Goal: Information Seeking & Learning: Learn about a topic

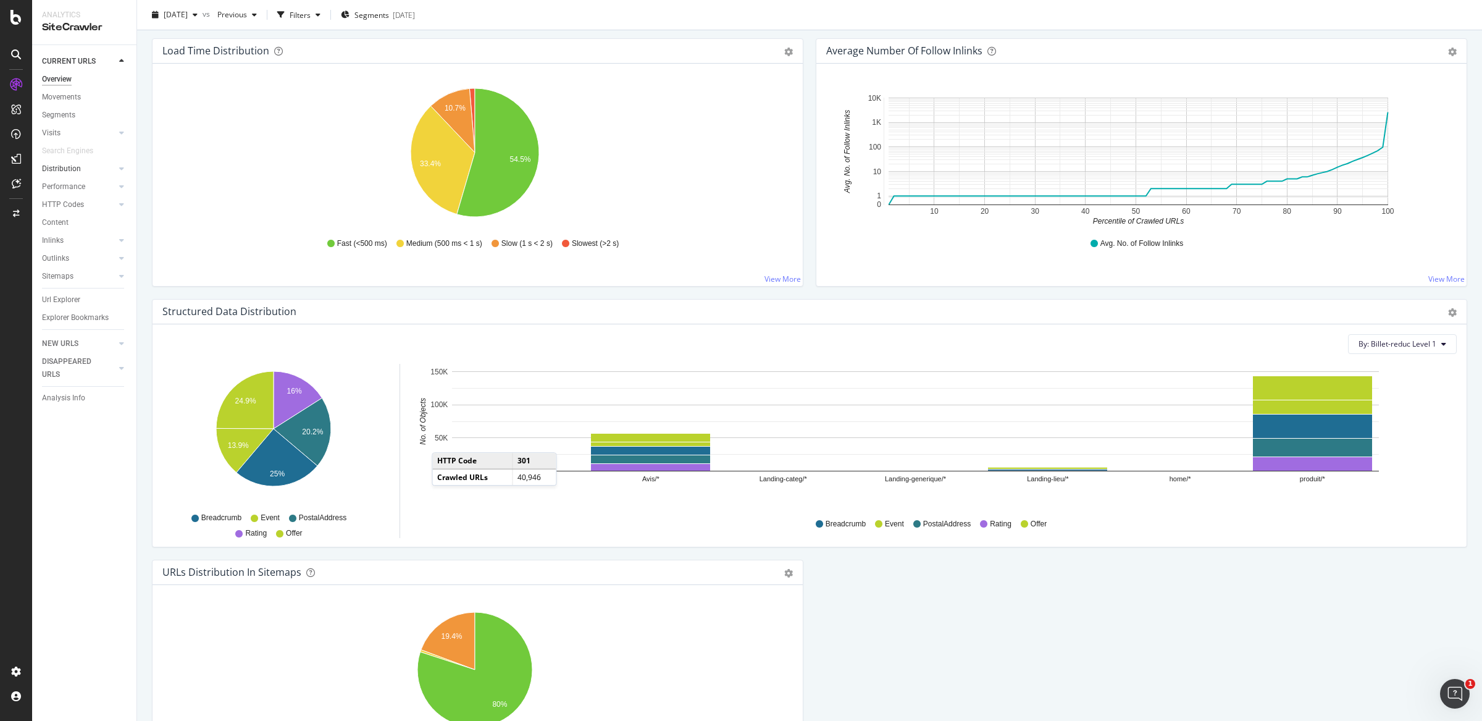
scroll to position [979, 0]
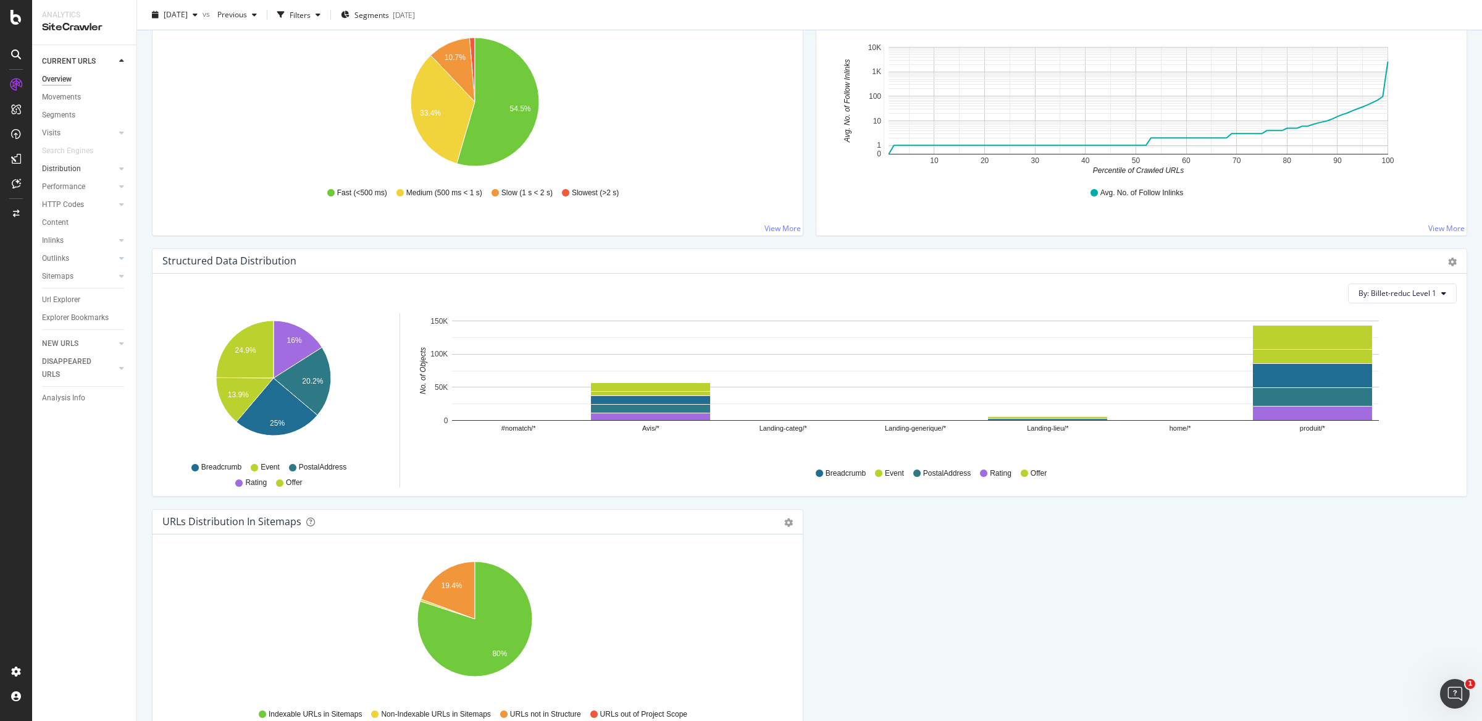
click at [81, 167] on link "Distribution" at bounding box center [79, 168] width 74 height 13
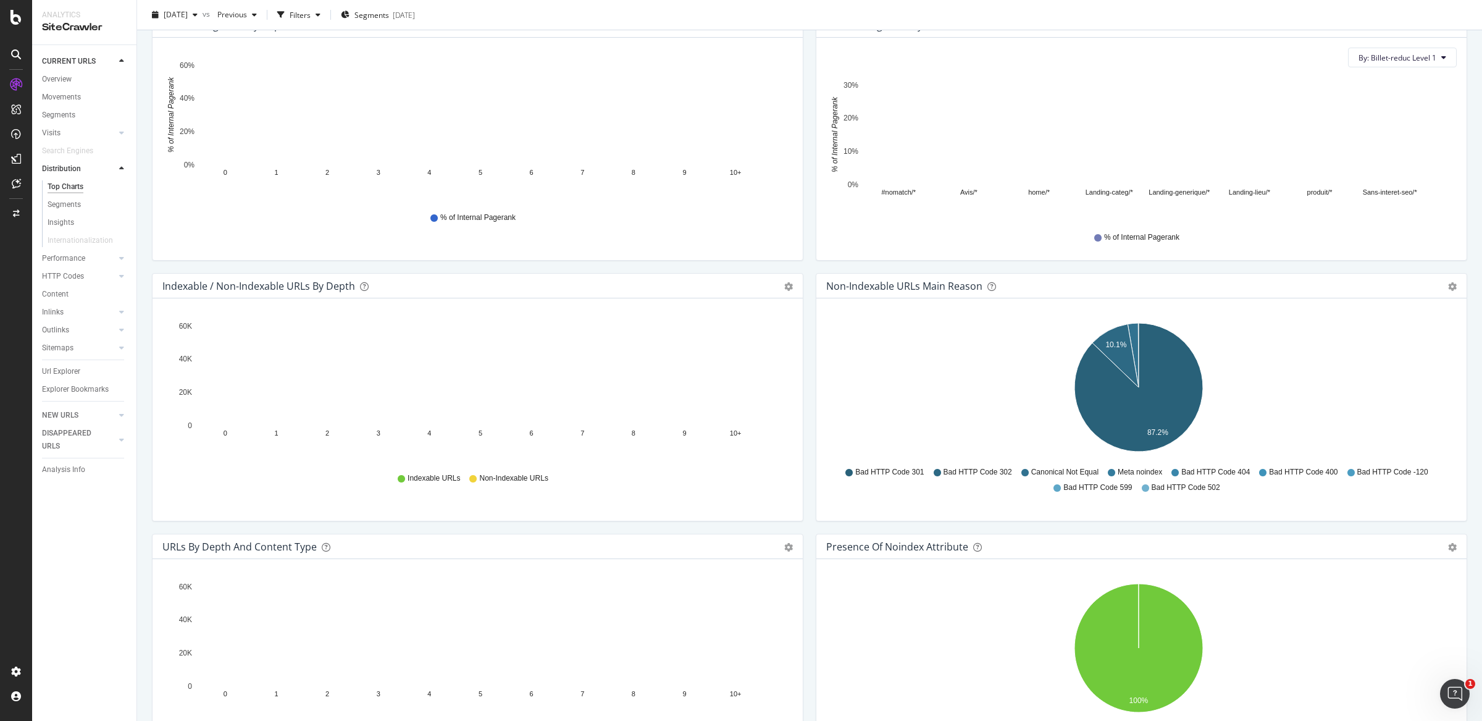
scroll to position [398, 0]
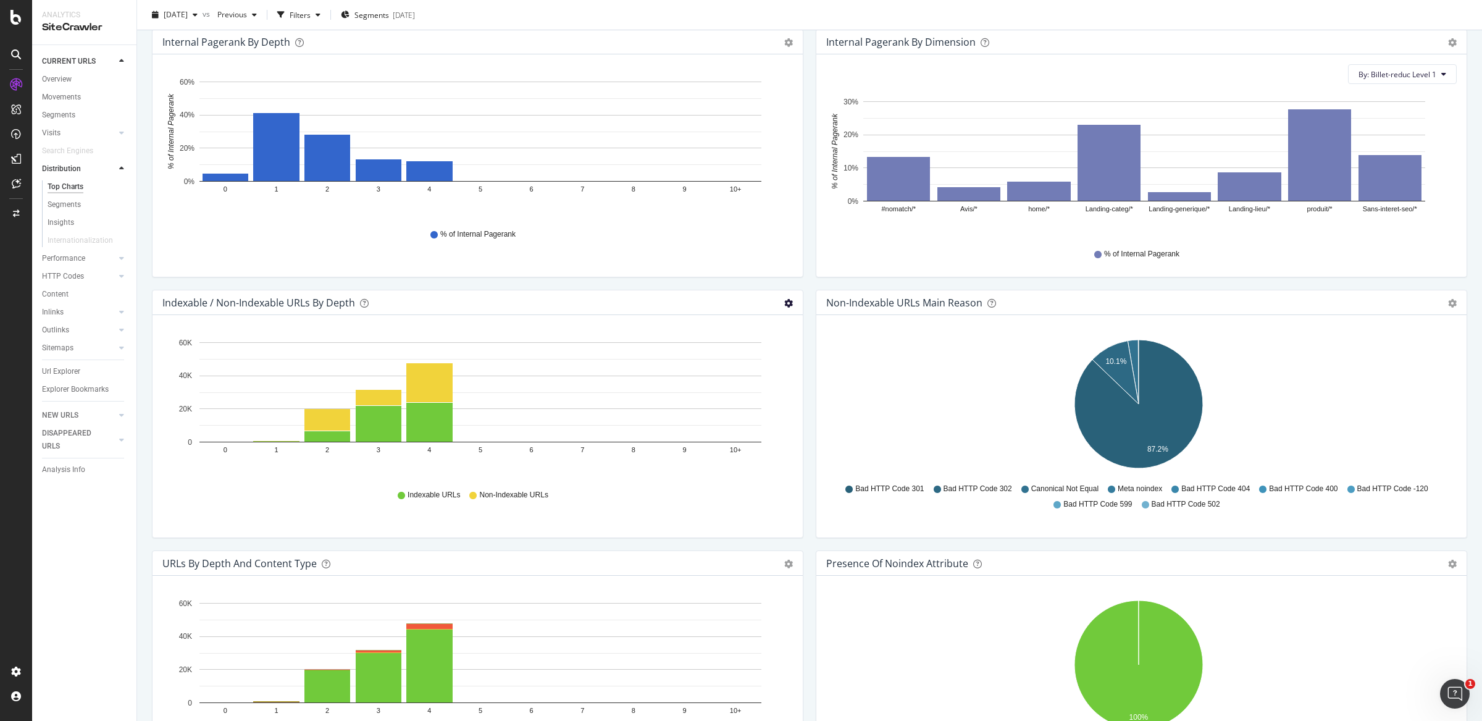
click at [784, 300] on icon "gear" at bounding box center [788, 303] width 9 height 9
click at [747, 379] on span "Table" at bounding box center [746, 372] width 112 height 17
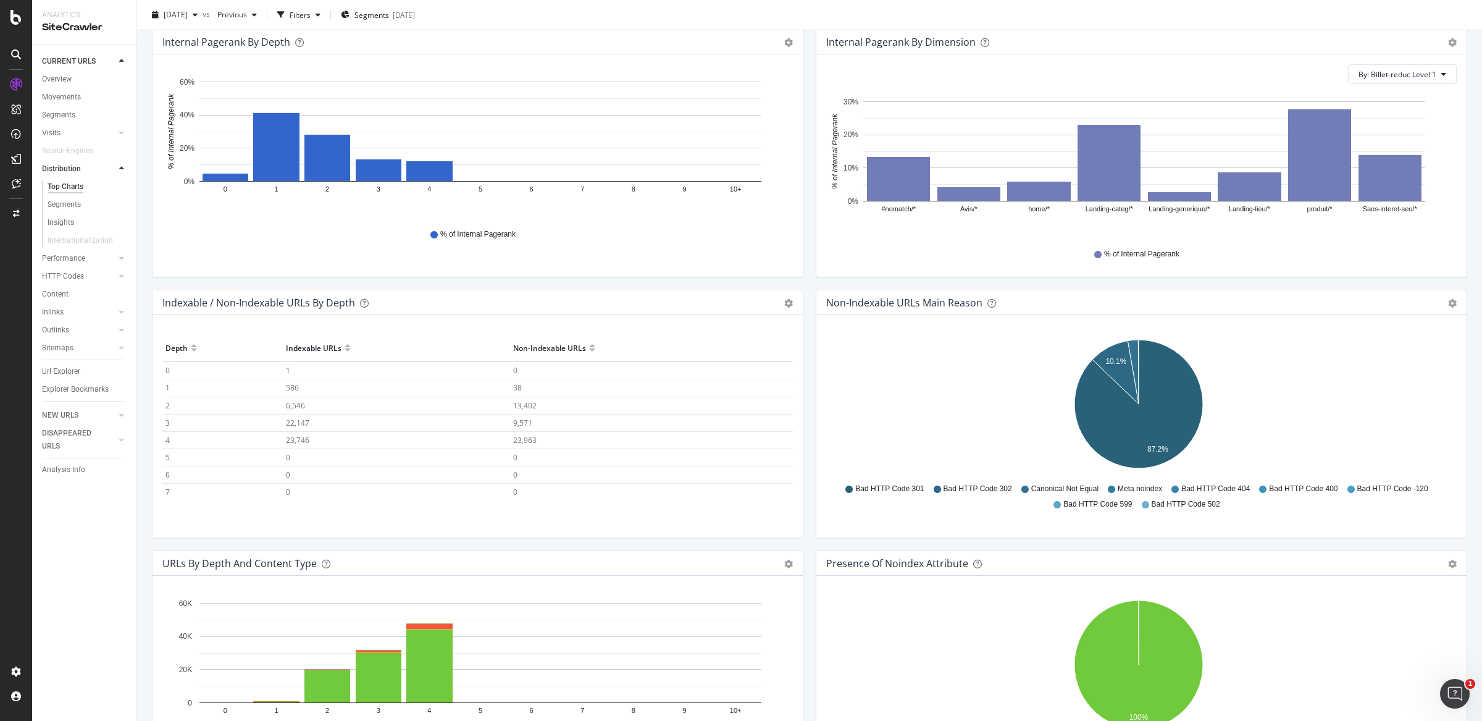
click at [786, 49] on div "Internal Pagerank by Depth Bar (by Value) Bar (by Percentage) Table Export as C…" at bounding box center [478, 42] width 650 height 25
click at [786, 45] on icon "gear" at bounding box center [788, 42] width 9 height 9
click at [760, 109] on span "Table" at bounding box center [746, 112] width 112 height 17
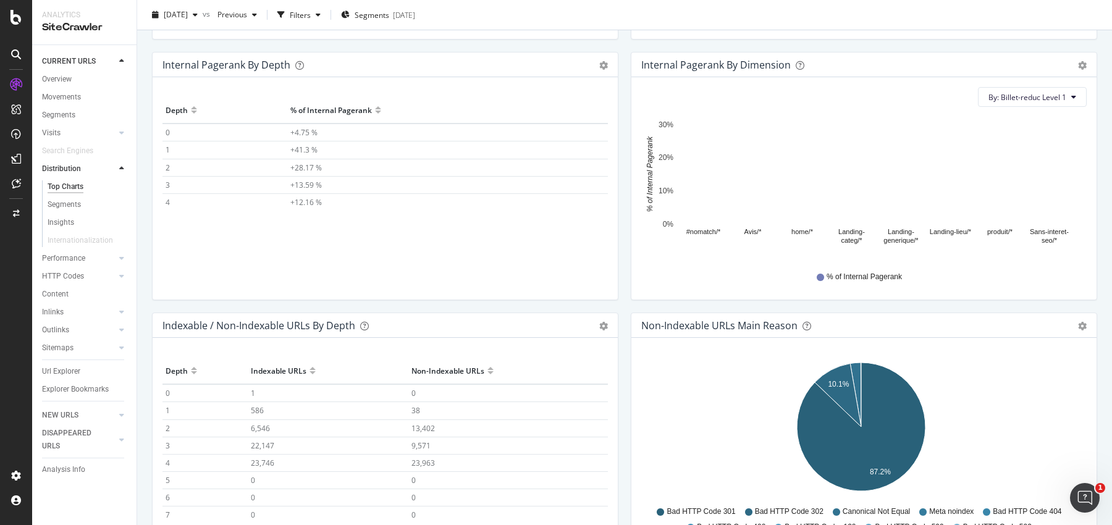
scroll to position [1766, 0]
